Goal: Task Accomplishment & Management: Use online tool/utility

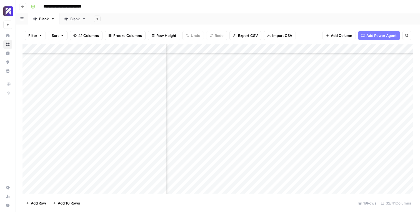
scroll to position [48, 800]
click at [341, 152] on div "Add Column" at bounding box center [217, 119] width 391 height 150
click at [357, 152] on div "Add Column" at bounding box center [217, 119] width 391 height 150
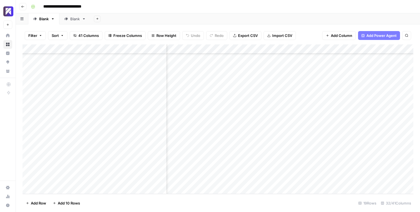
click at [340, 152] on div "Add Column" at bounding box center [217, 119] width 391 height 150
click at [344, 151] on div "Add Column" at bounding box center [217, 119] width 391 height 150
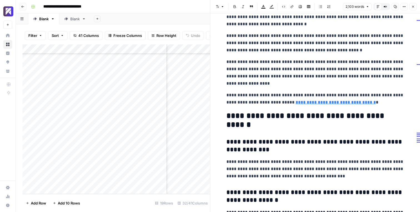
scroll to position [2024, 0]
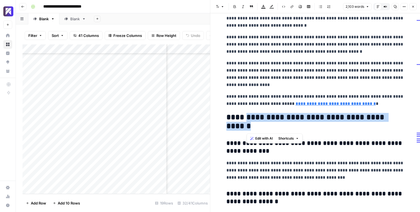
drag, startPoint x: 249, startPoint y: 117, endPoint x: 264, endPoint y: 127, distance: 18.0
click at [264, 127] on h2 "**********" at bounding box center [315, 122] width 178 height 18
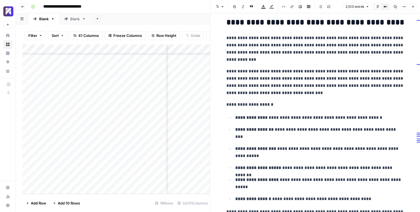
scroll to position [0, 0]
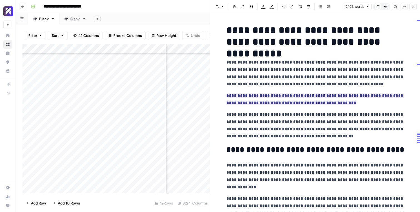
click at [182, 10] on div "**********" at bounding box center [222, 6] width 386 height 9
click at [182, 16] on div "Add Sheet" at bounding box center [255, 18] width 329 height 11
